Goal: Check status

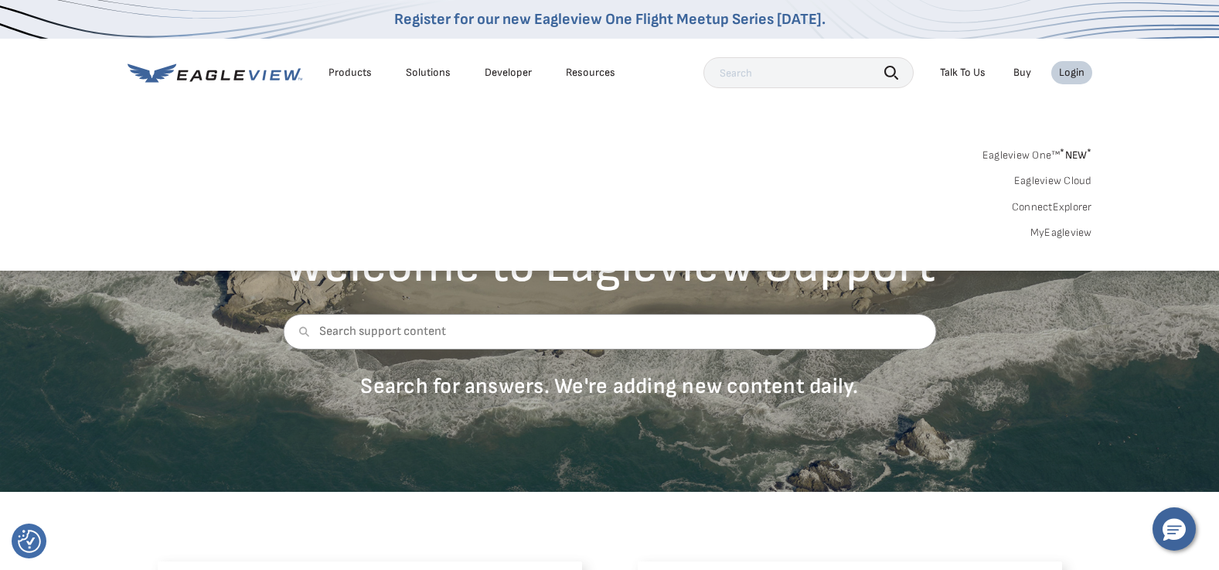
click at [1074, 228] on link "MyEagleview" at bounding box center [1061, 233] width 62 height 14
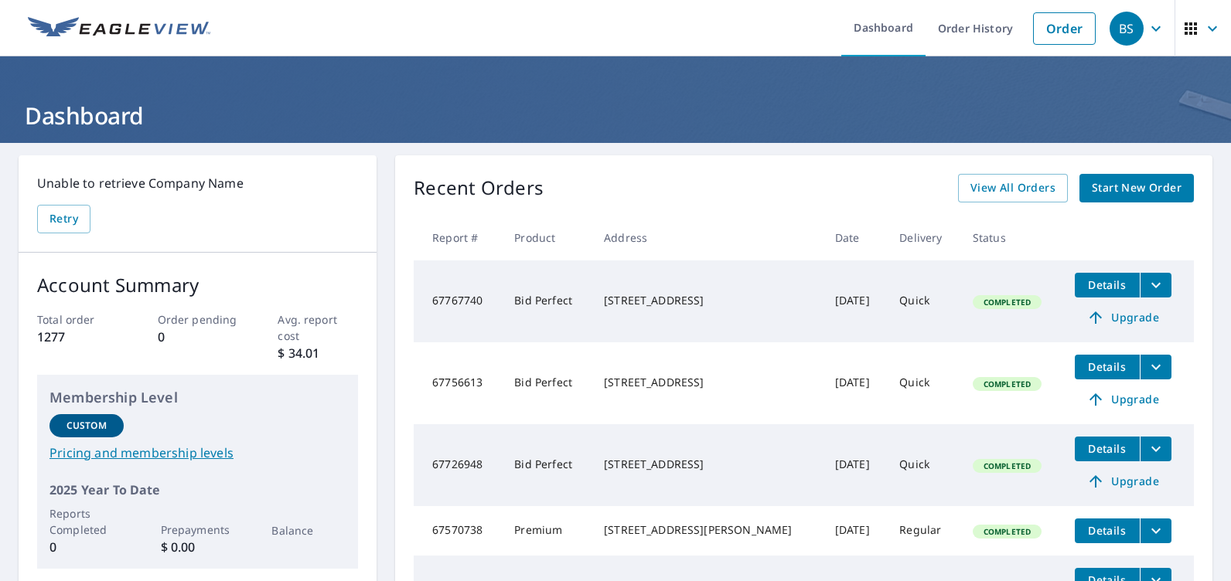
click at [1102, 448] on span "Details" at bounding box center [1107, 448] width 46 height 15
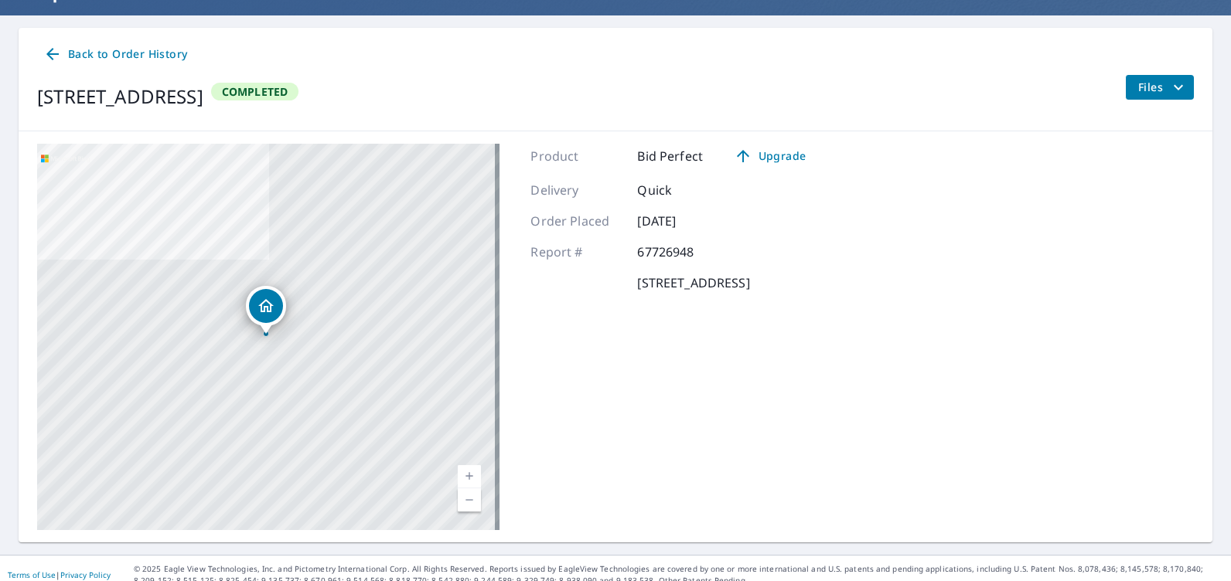
scroll to position [141, 0]
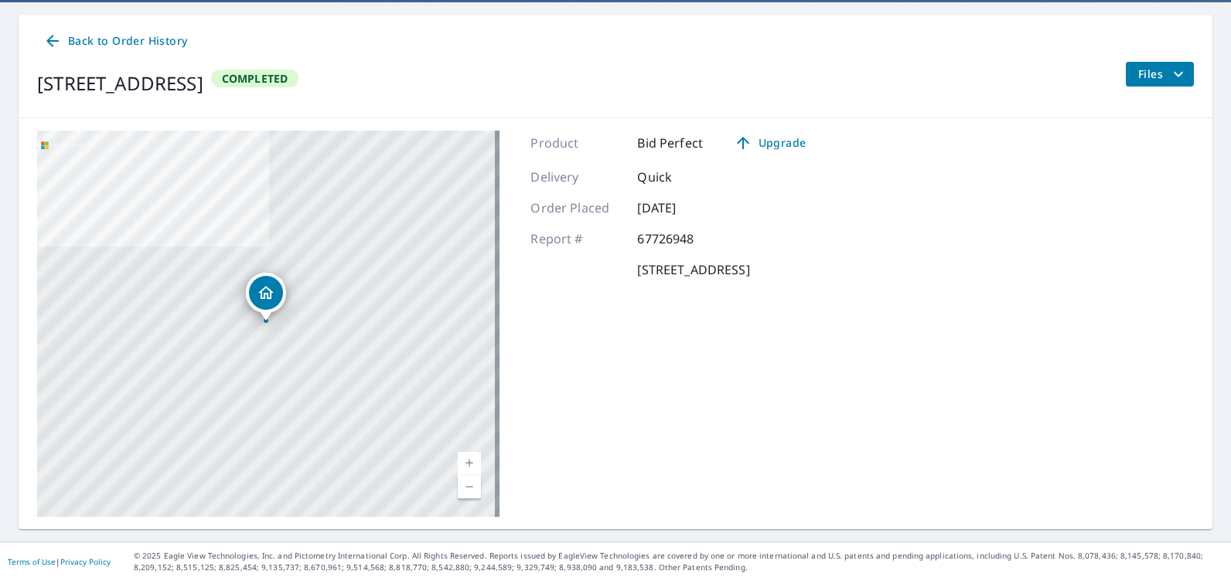
click at [54, 39] on icon at bounding box center [52, 41] width 19 height 19
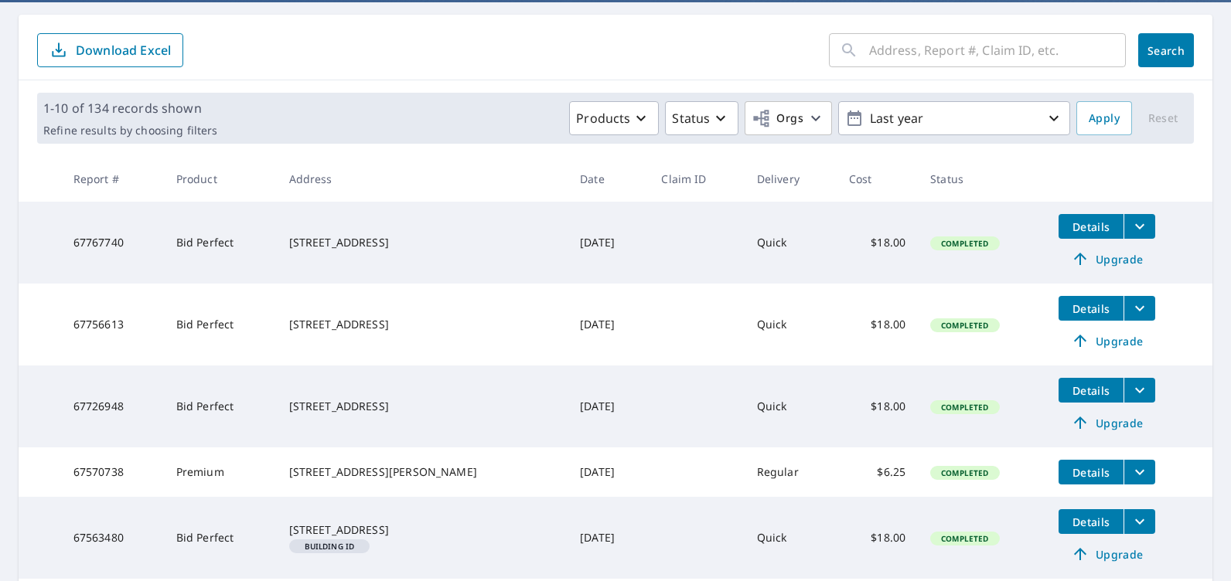
click at [1130, 387] on icon "filesDropdownBtn-67726948" at bounding box center [1139, 390] width 19 height 19
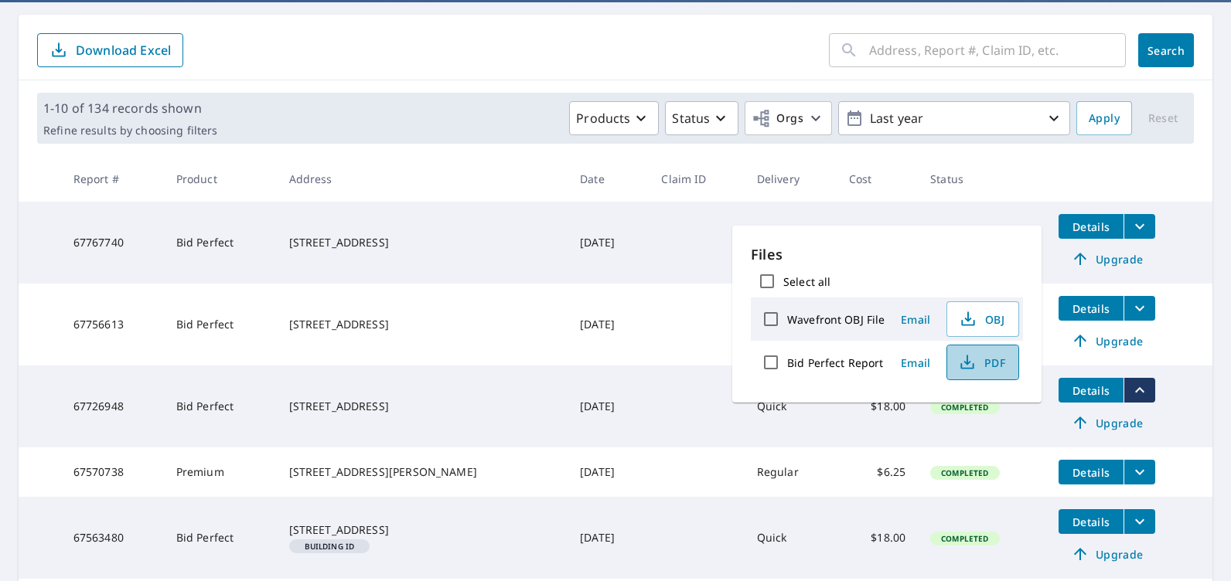
click at [969, 358] on icon "button" at bounding box center [967, 362] width 19 height 19
